Goal: Check status

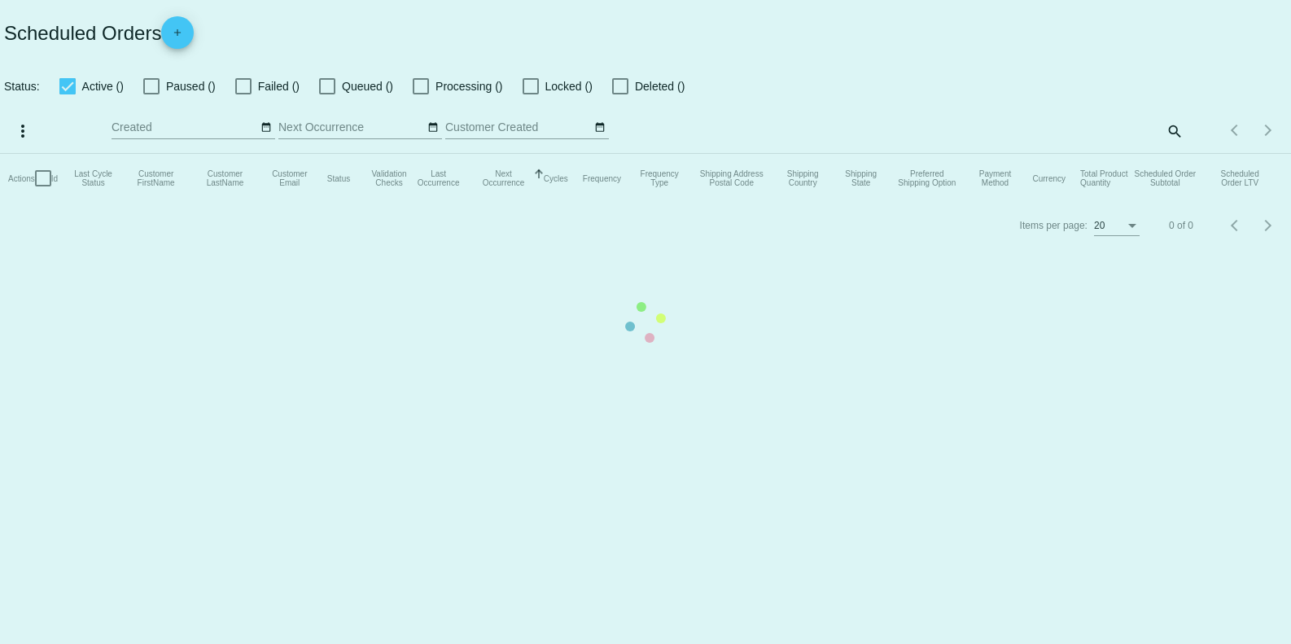
checkbox input "true"
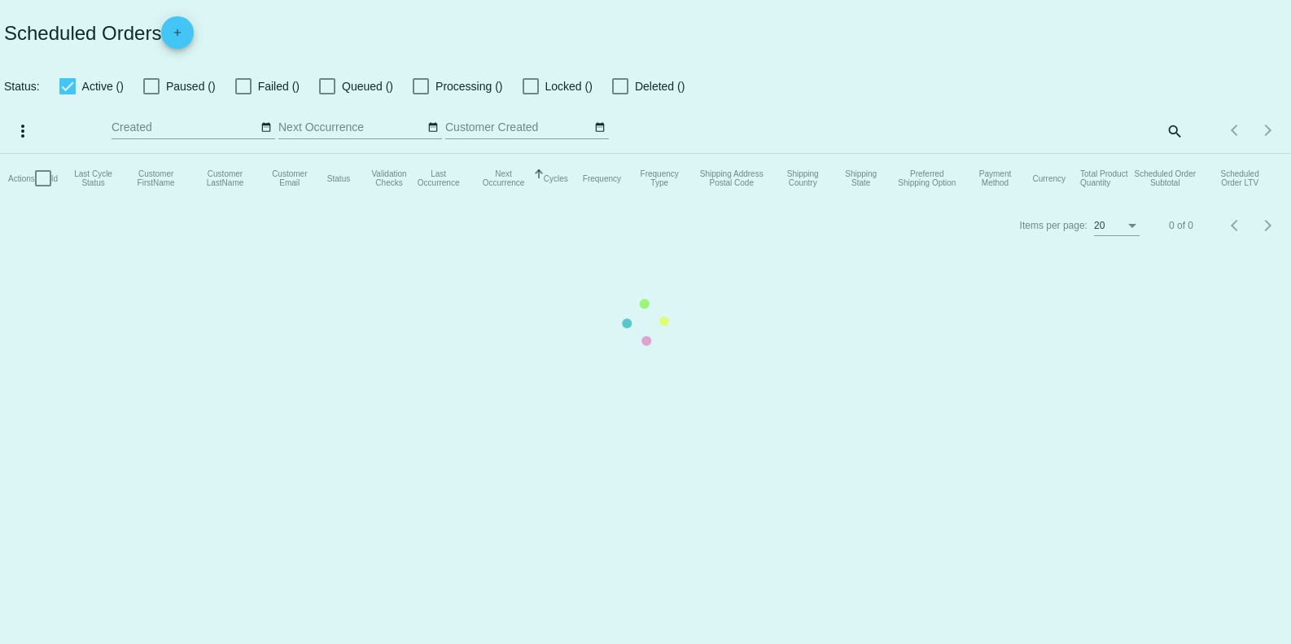
checkbox input "true"
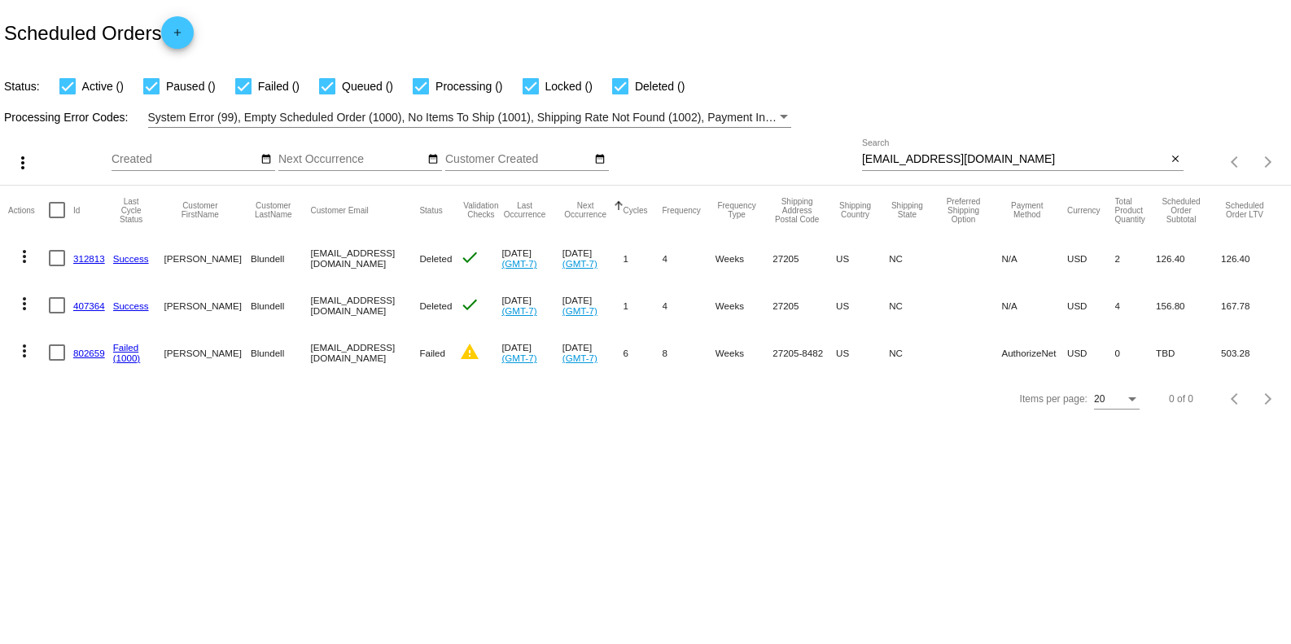
click at [1021, 161] on input "[EMAIL_ADDRESS][DOMAIN_NAME]" at bounding box center [1014, 159] width 304 height 13
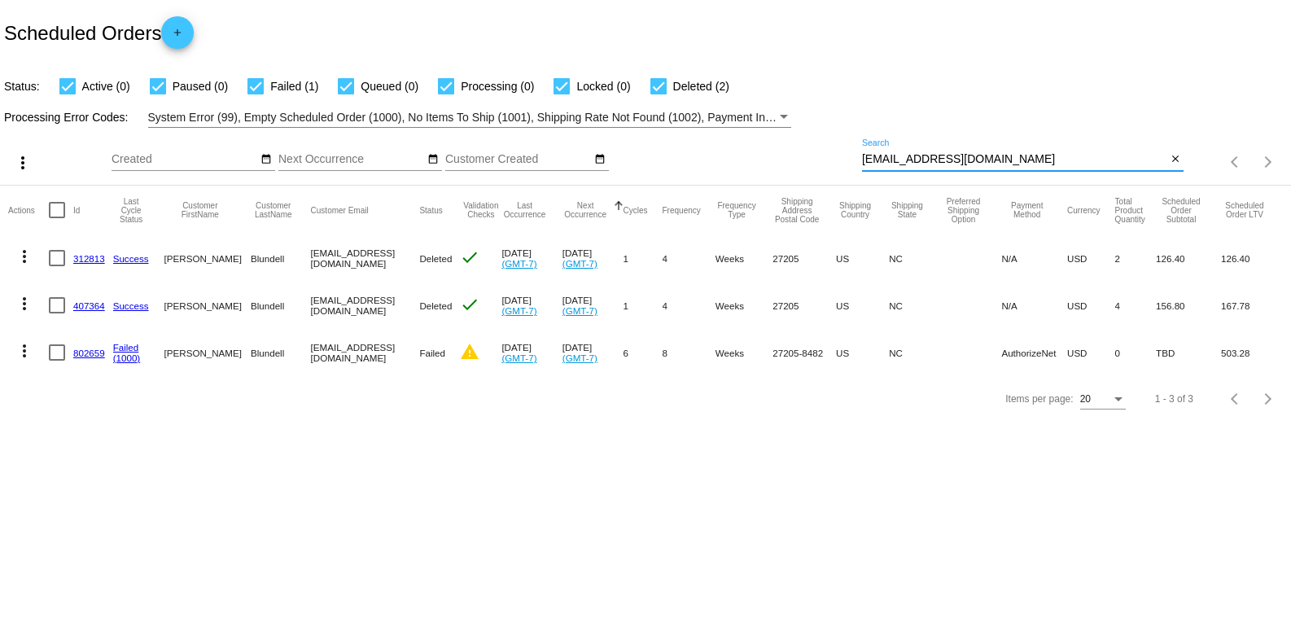
click at [1021, 161] on input "[EMAIL_ADDRESS][DOMAIN_NAME]" at bounding box center [1014, 159] width 304 height 13
paste input "seanwk"
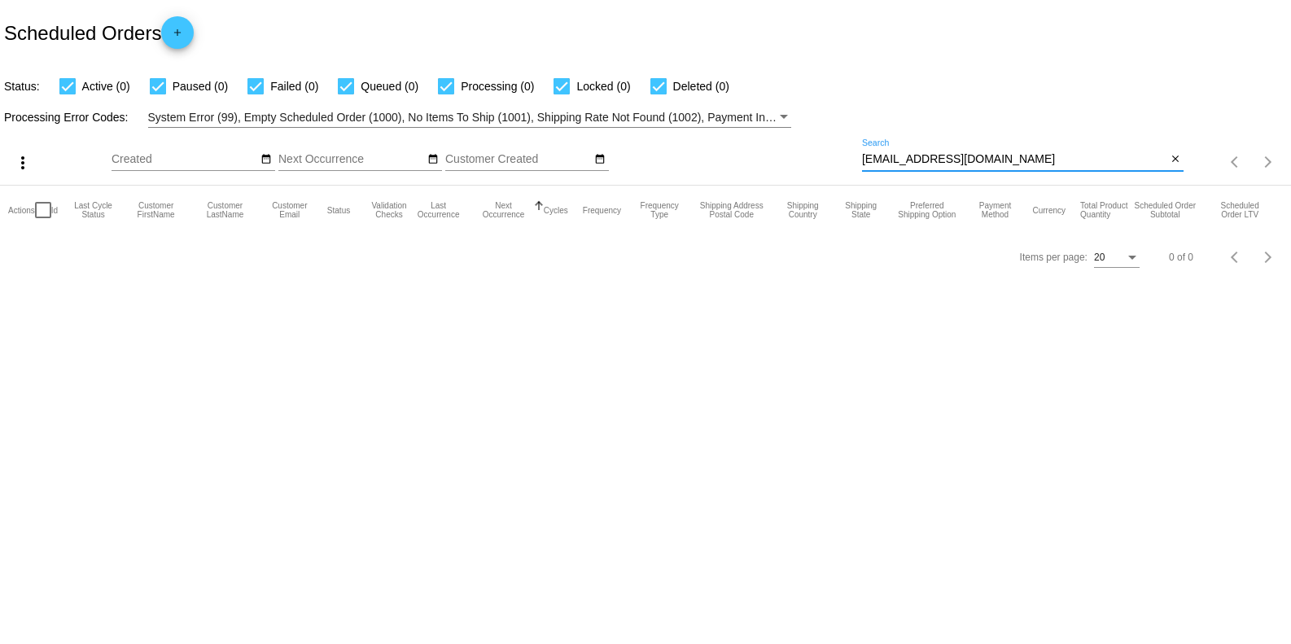
type input "[EMAIL_ADDRESS][DOMAIN_NAME]"
click at [1021, 161] on input "[EMAIL_ADDRESS][DOMAIN_NAME]" at bounding box center [1014, 159] width 304 height 13
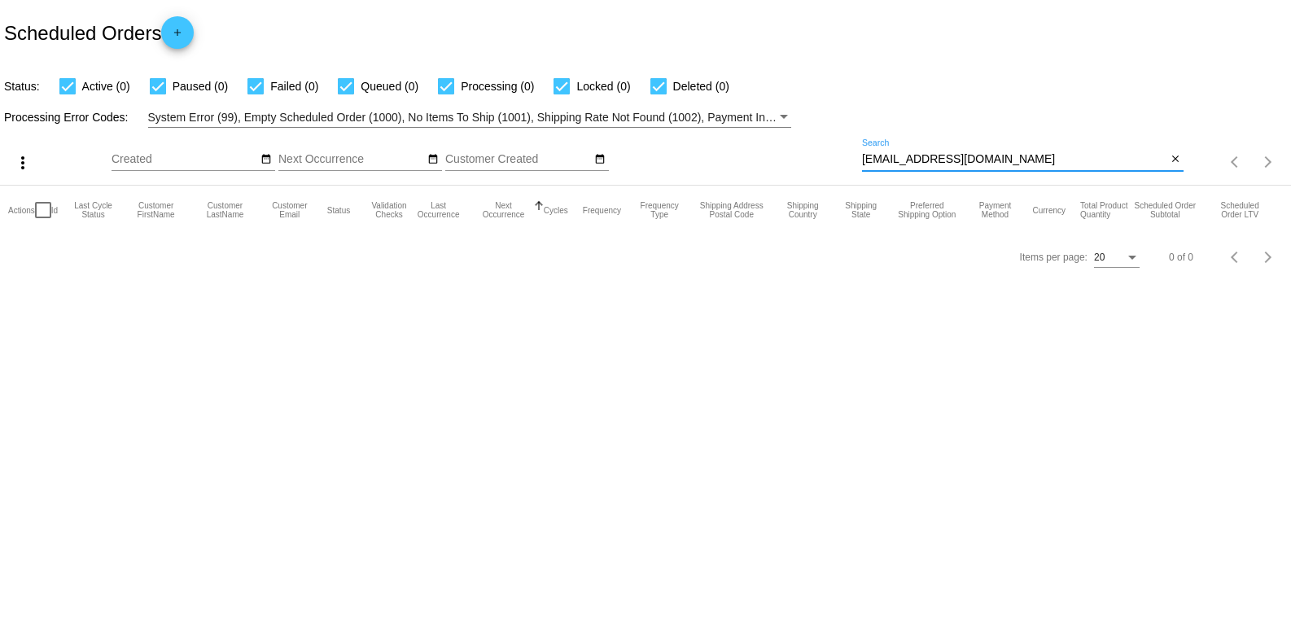
click at [985, 340] on body "Scheduled Orders add Status: Active (0) Paused (0) Failed (0) Queued (0) Proces…" at bounding box center [645, 322] width 1291 height 644
click at [1007, 164] on input "[EMAIL_ADDRESS][DOMAIN_NAME]" at bounding box center [1014, 159] width 304 height 13
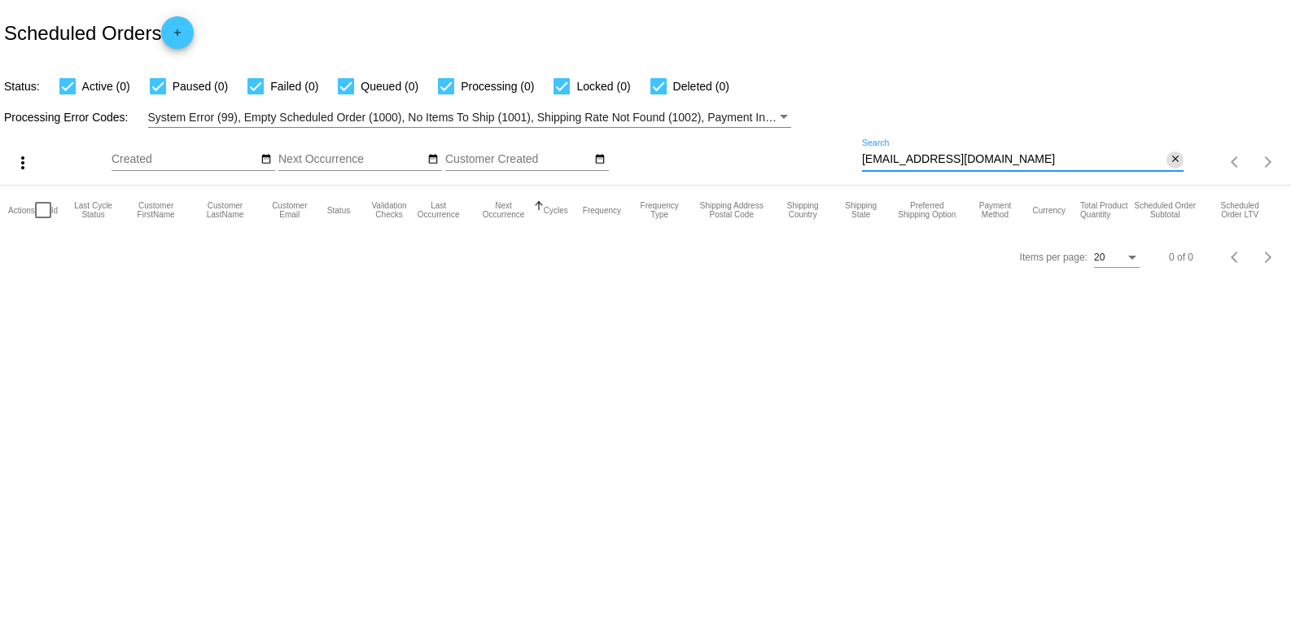
click at [1177, 156] on mat-icon "close" at bounding box center [1175, 159] width 11 height 13
